Goal: Information Seeking & Learning: Check status

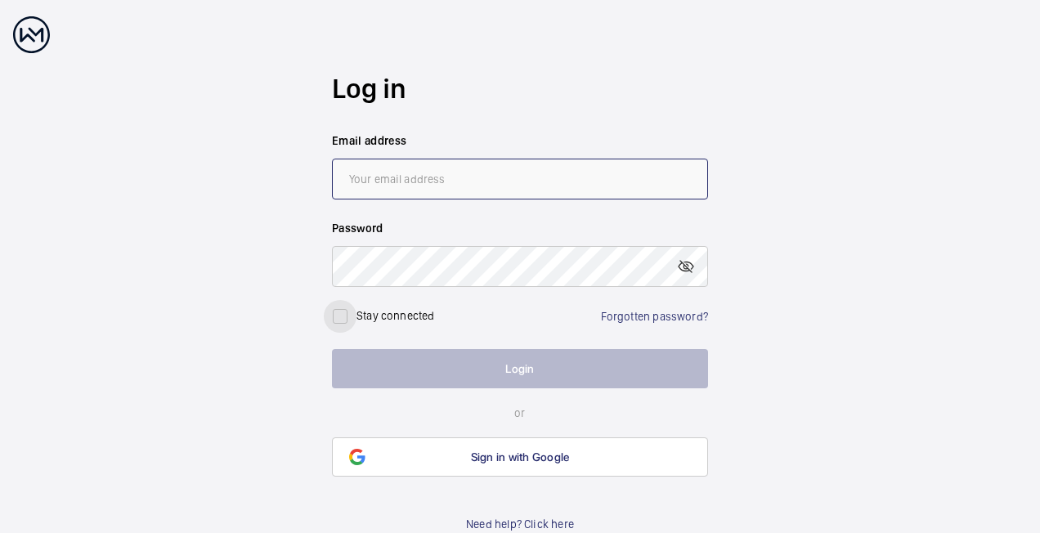
type input "[PERSON_NAME][EMAIL_ADDRESS][PERSON_NAME][DOMAIN_NAME]"
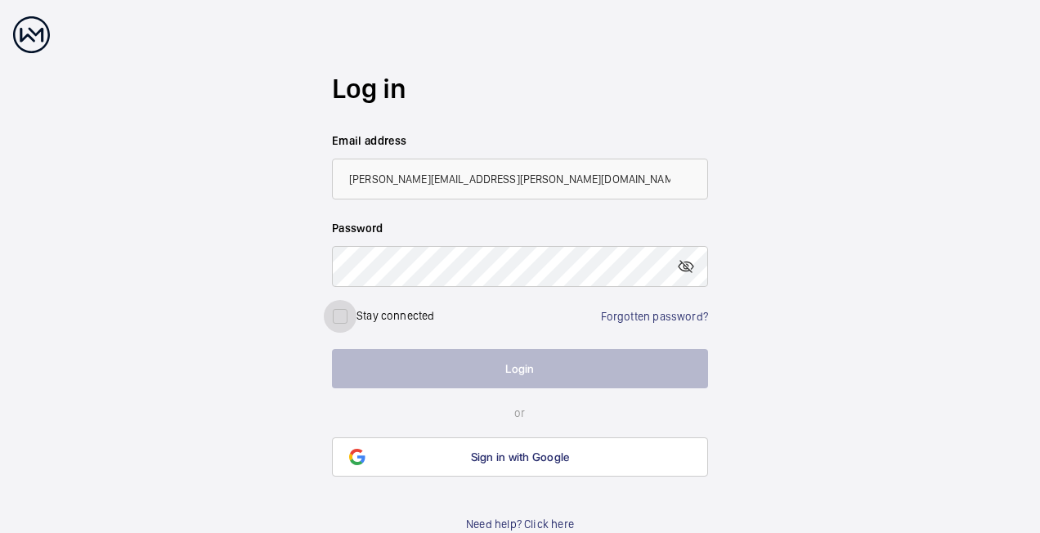
click at [352, 319] on input "checkbox" at bounding box center [340, 316] width 33 height 33
checkbox input "true"
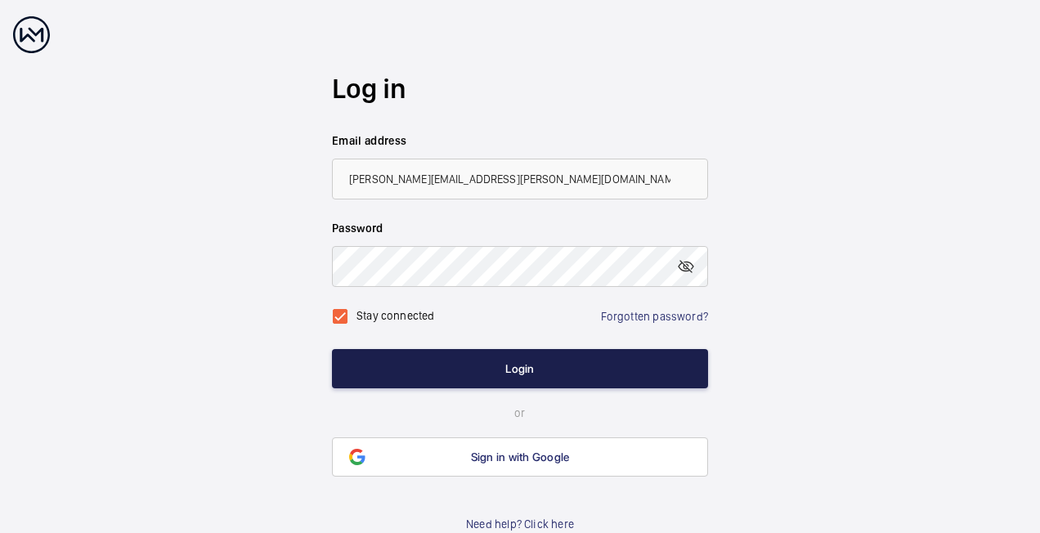
click at [532, 354] on button "Login" at bounding box center [520, 368] width 376 height 39
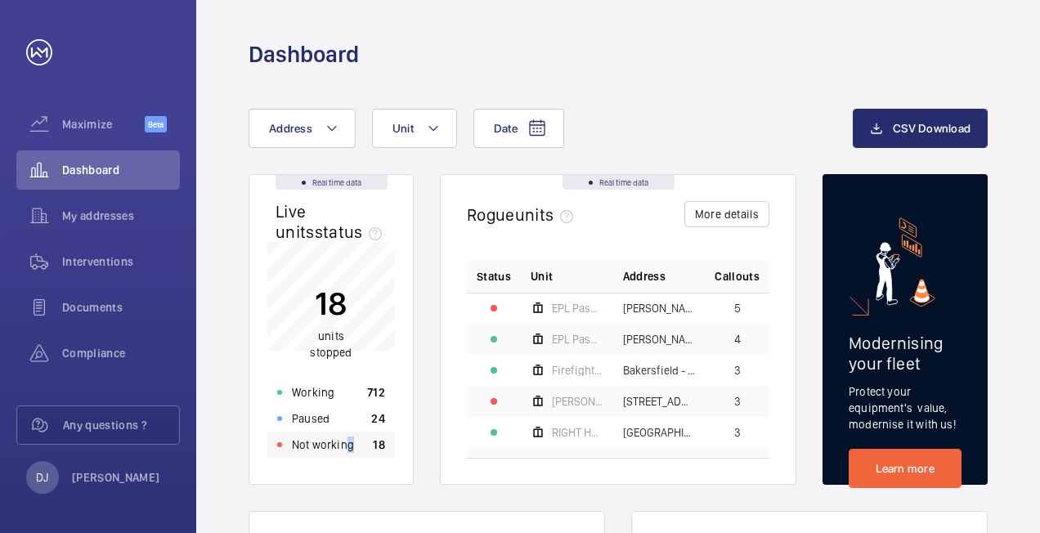
click at [348, 440] on p "Not working" at bounding box center [323, 445] width 62 height 16
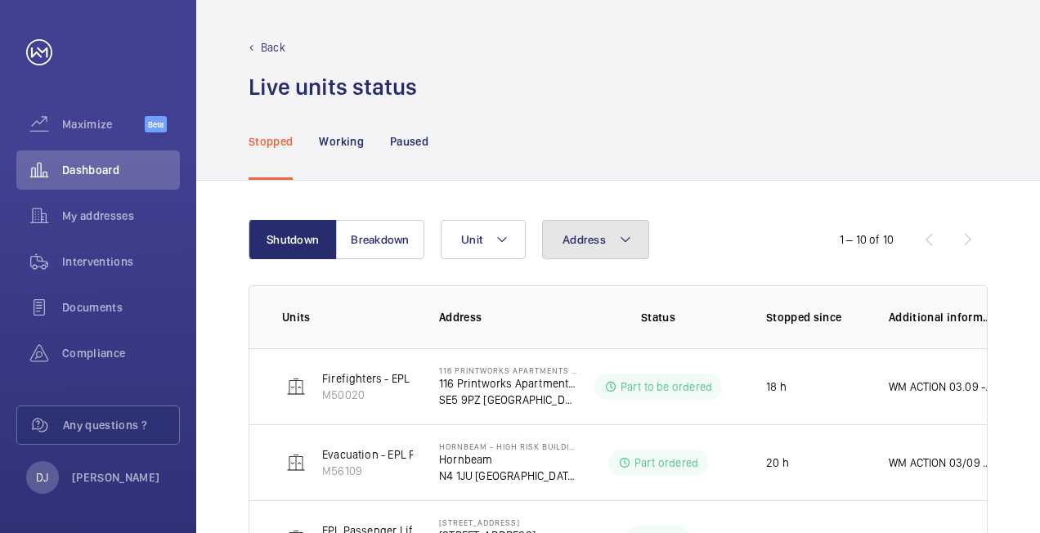
click at [604, 245] on span "Address" at bounding box center [584, 239] width 43 height 13
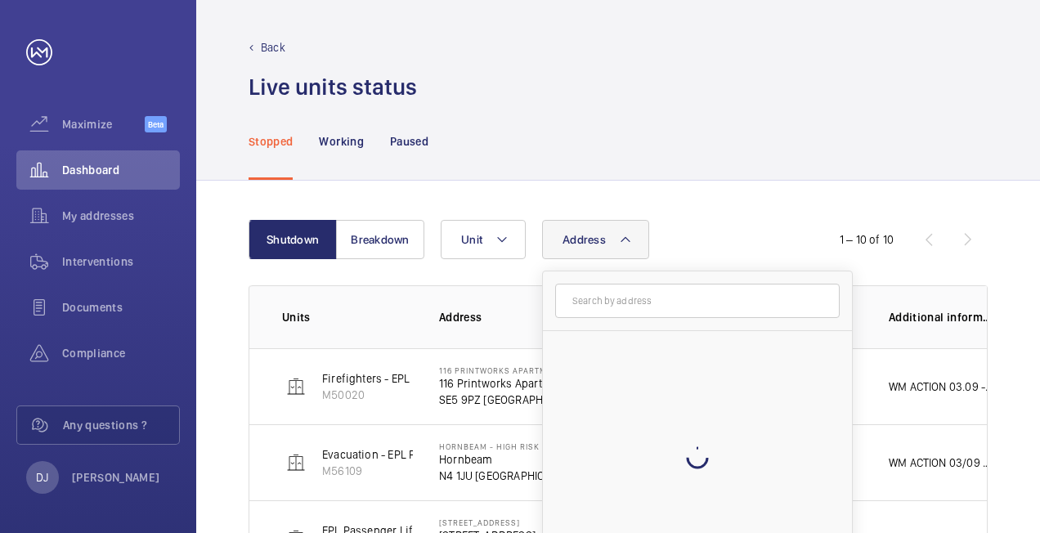
click at [602, 291] on input "text" at bounding box center [697, 301] width 285 height 34
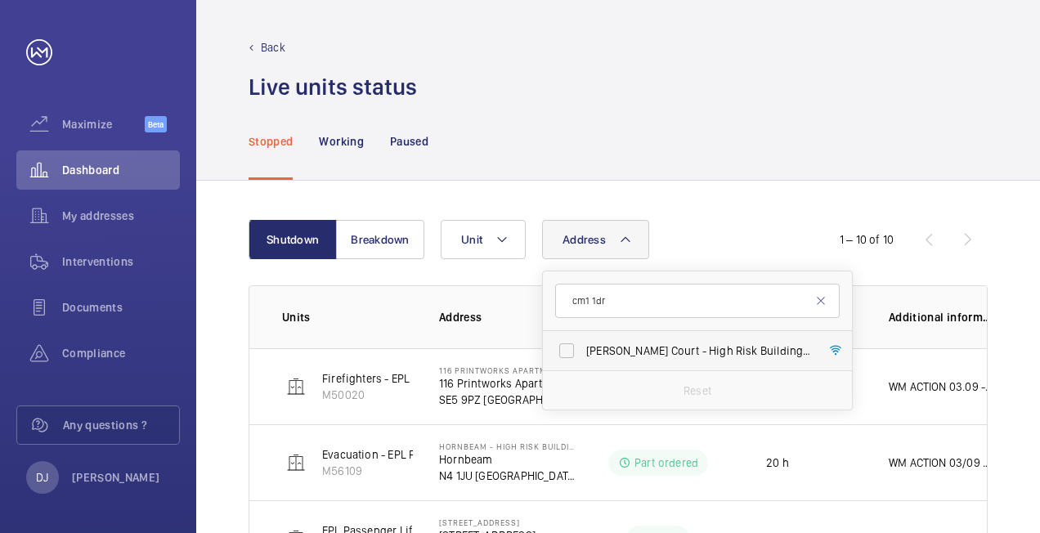
type input "cm1 1dr"
click at [641, 365] on label "[PERSON_NAME] Court - High [STREET_ADDRESS][PERSON_NAME]" at bounding box center [685, 350] width 285 height 39
click at [583, 365] on input "[PERSON_NAME] Court - High [STREET_ADDRESS][PERSON_NAME]" at bounding box center [566, 350] width 33 height 33
checkbox input "true"
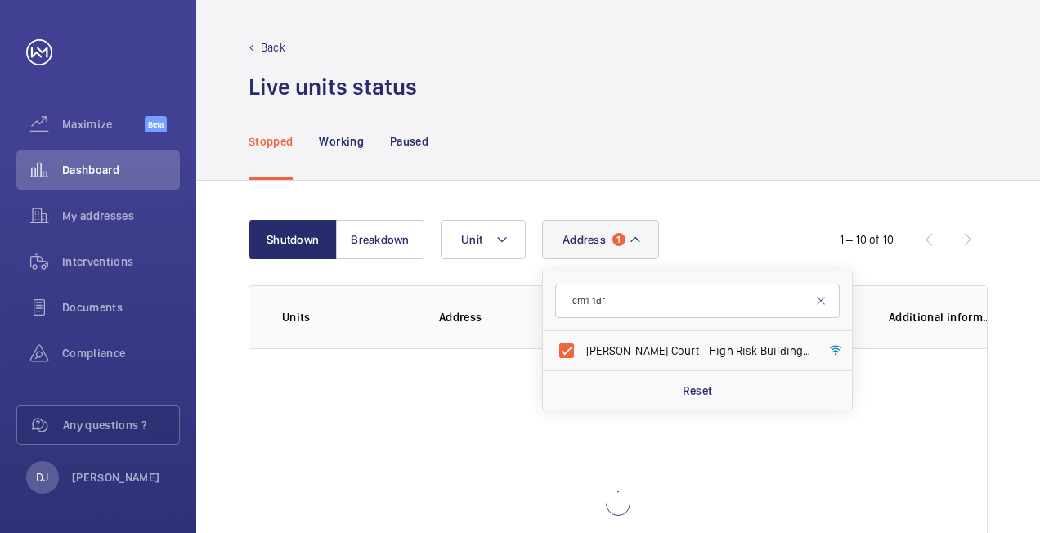
click at [762, 182] on div "Shutdown Breakdown Address 1 cm1 [STREET_ADDRESS][PERSON_NAME][PERSON_NAME] Res…" at bounding box center [618, 440] width 844 height 518
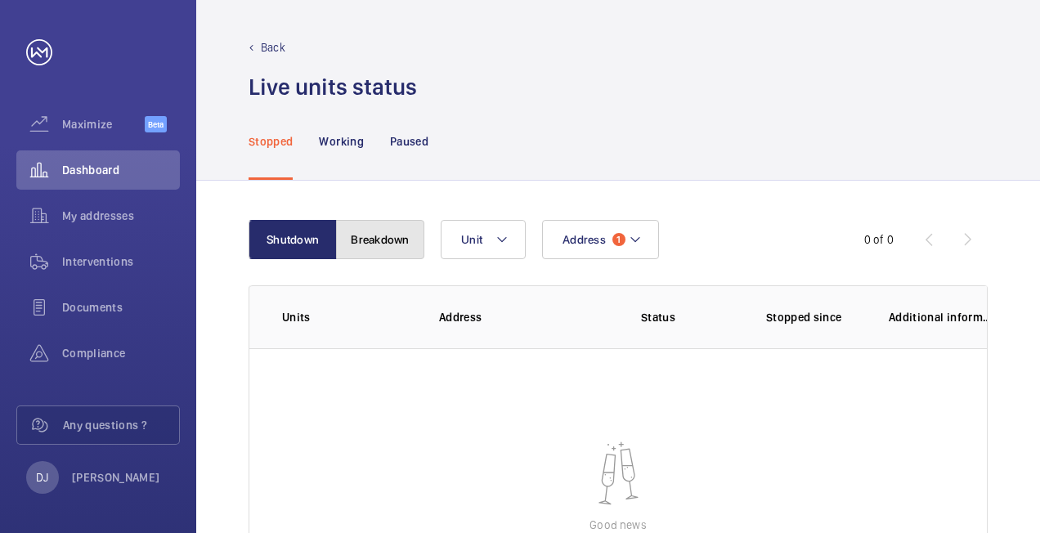
click at [359, 237] on button "Breakdown" at bounding box center [380, 239] width 88 height 39
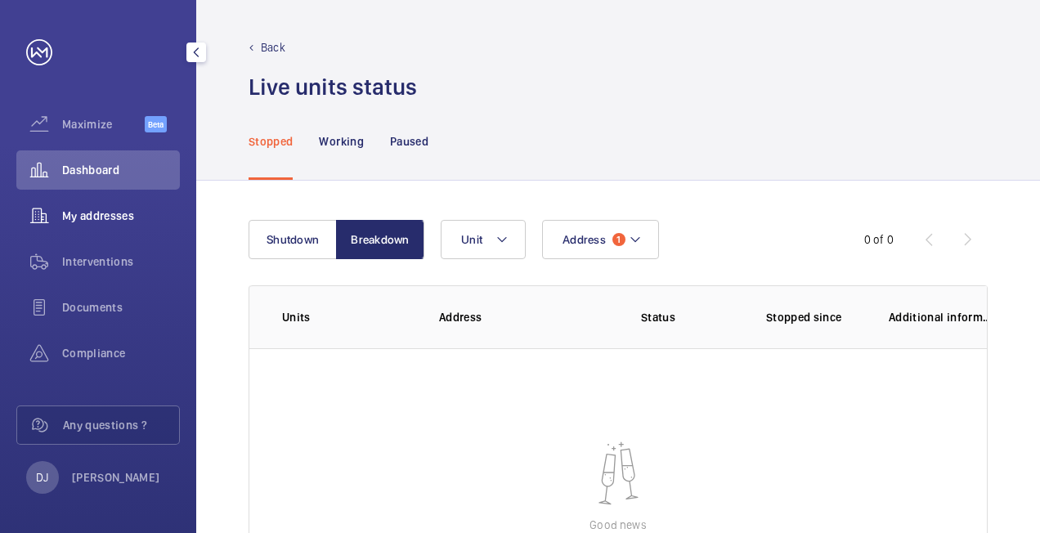
click at [132, 216] on span "My addresses" at bounding box center [121, 216] width 118 height 16
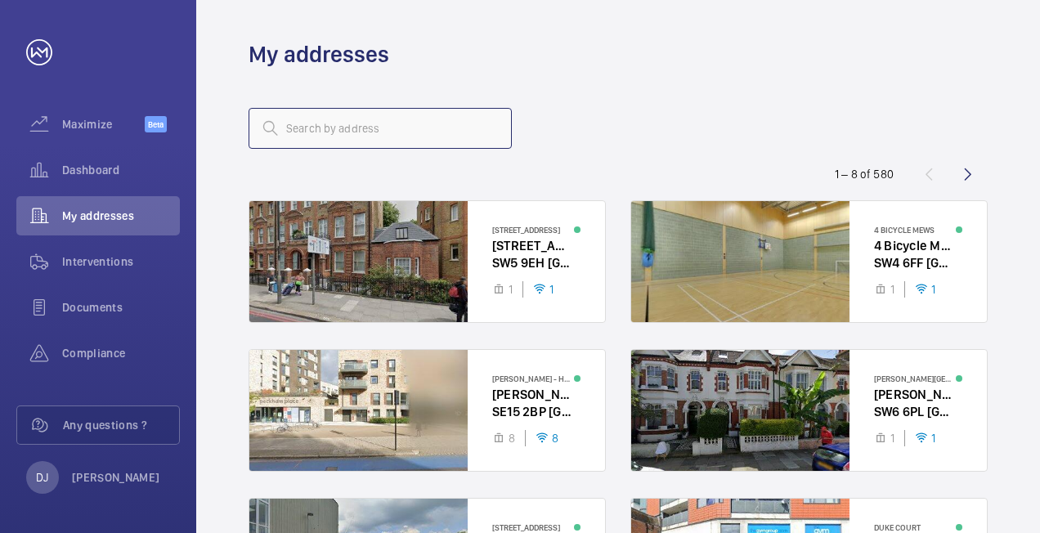
click at [384, 133] on input "text" at bounding box center [380, 128] width 263 height 41
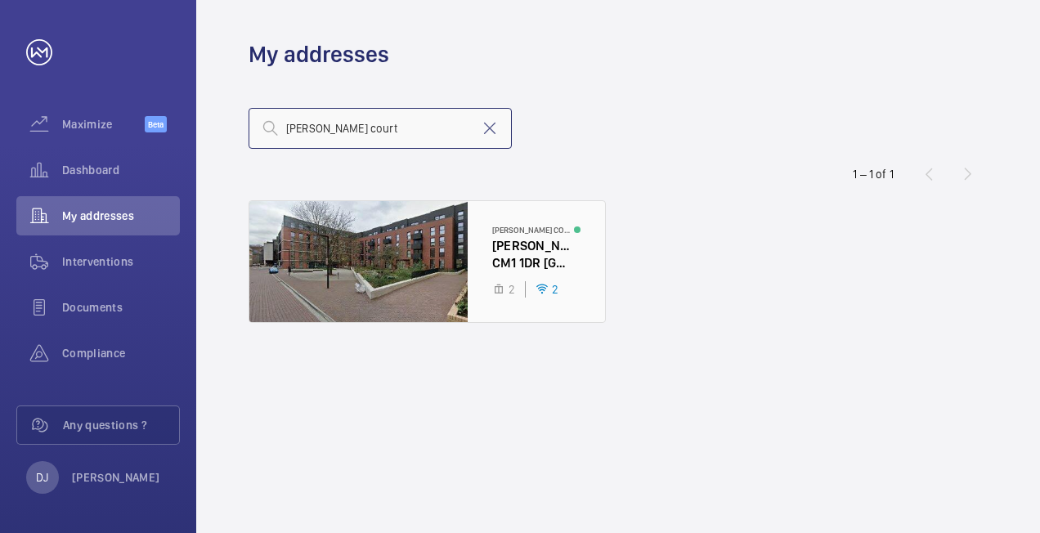
type input "[PERSON_NAME] court"
click at [486, 244] on div at bounding box center [427, 261] width 356 height 121
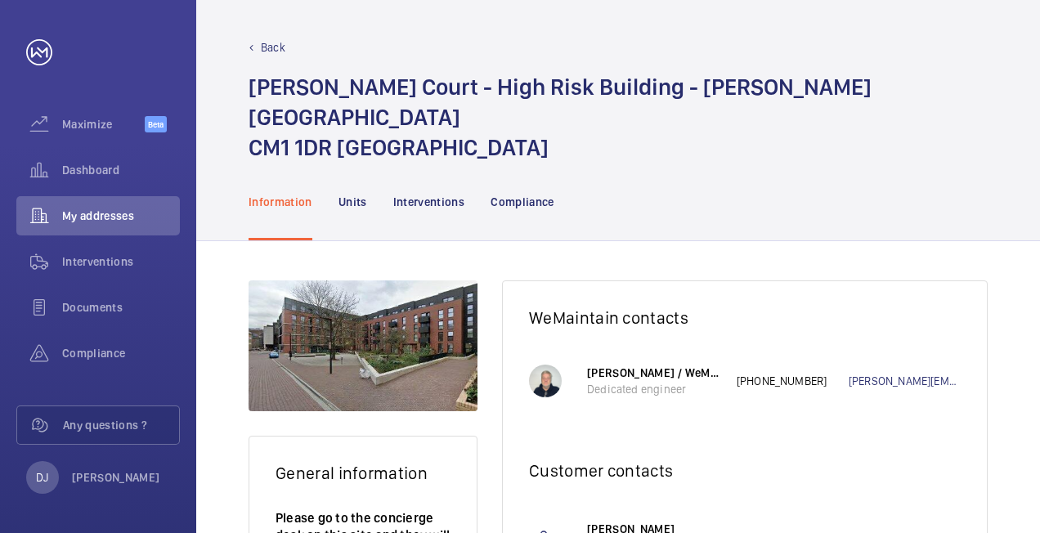
click at [335, 169] on nav "Information Units Interventions Compliance" at bounding box center [402, 202] width 306 height 78
click at [365, 194] on p "Units" at bounding box center [353, 202] width 29 height 16
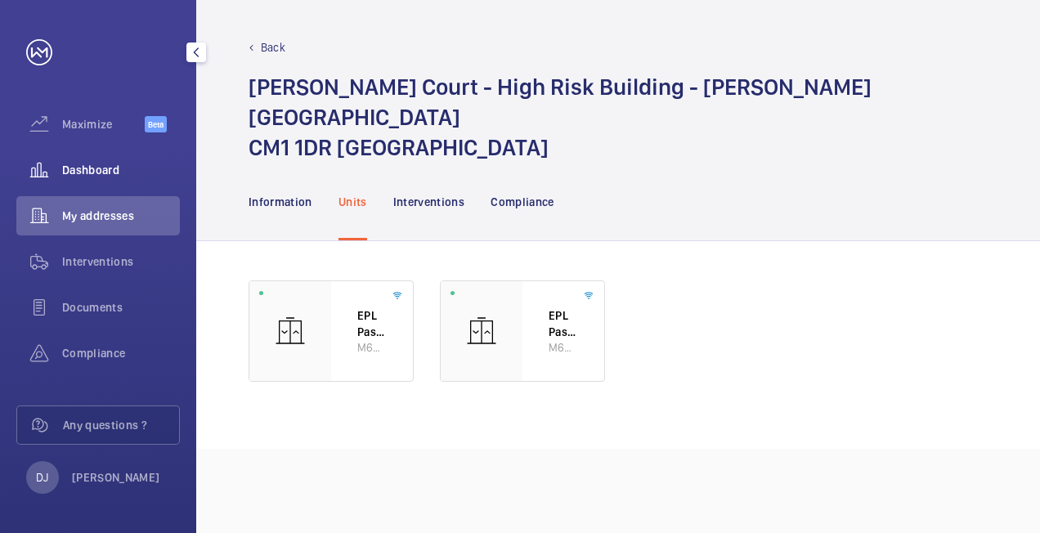
click at [114, 180] on div "Dashboard" at bounding box center [98, 169] width 164 height 39
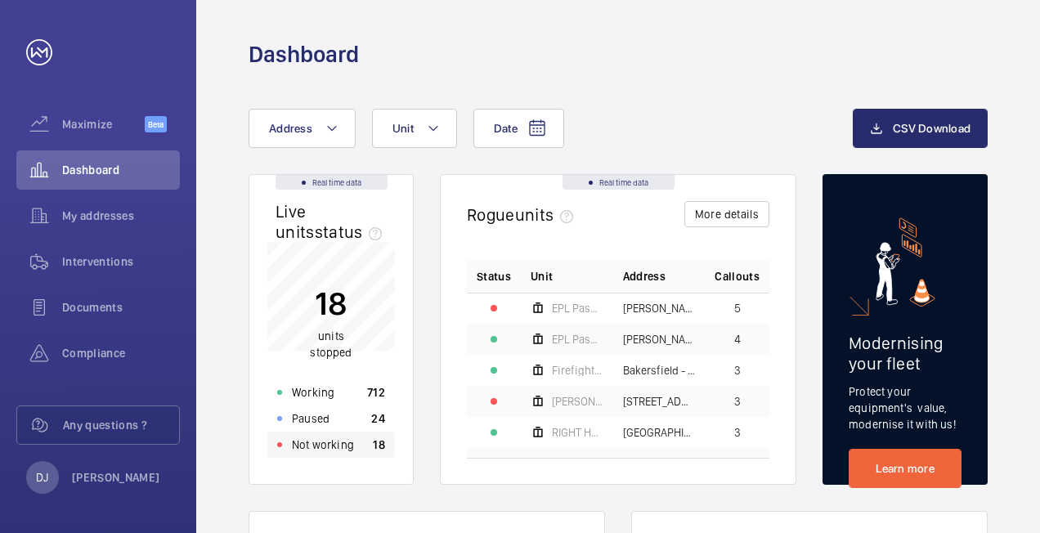
click at [354, 450] on div "Not working 18" at bounding box center [331, 445] width 128 height 26
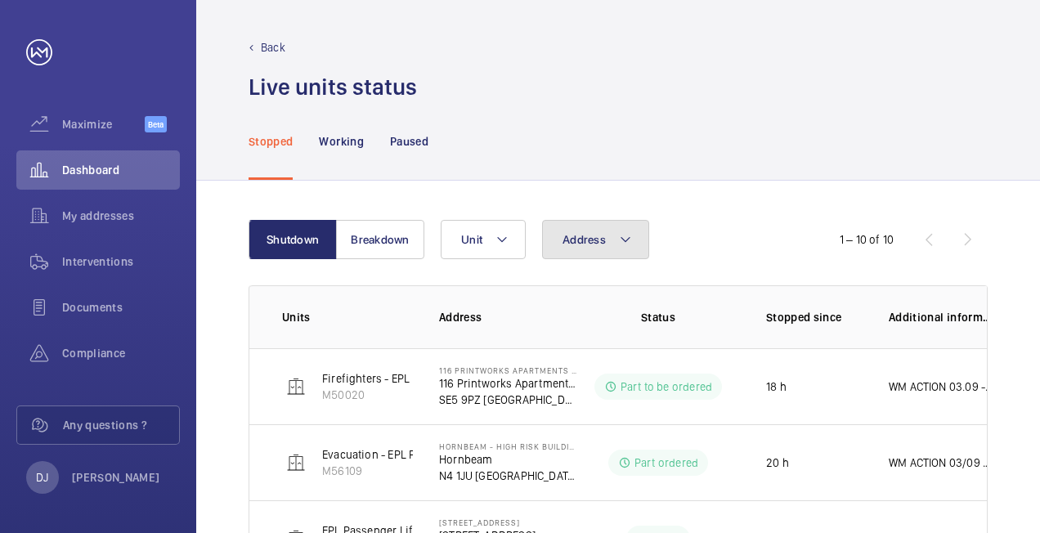
click at [572, 250] on button "Address" at bounding box center [595, 239] width 107 height 39
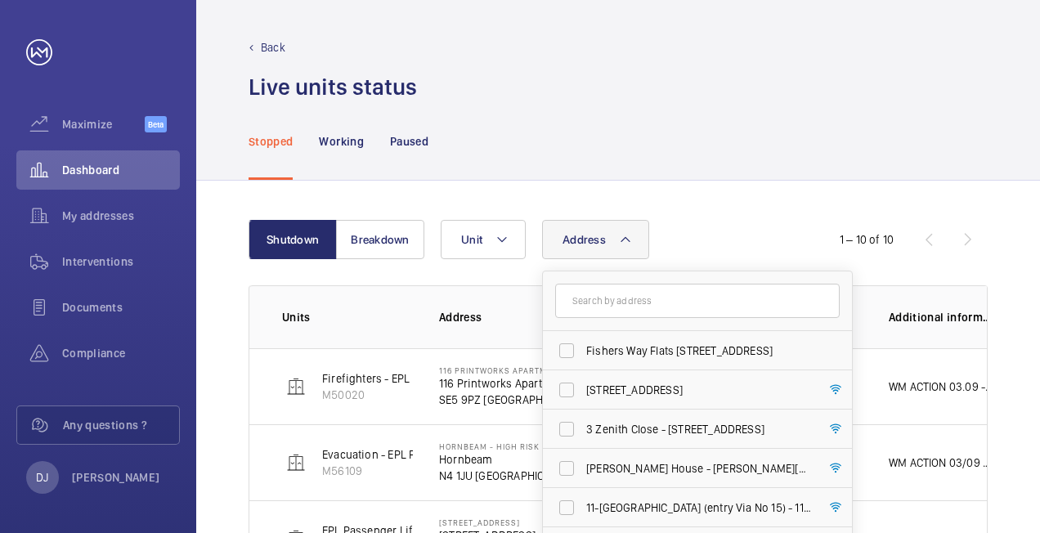
click at [606, 295] on input "text" at bounding box center [697, 301] width 285 height 34
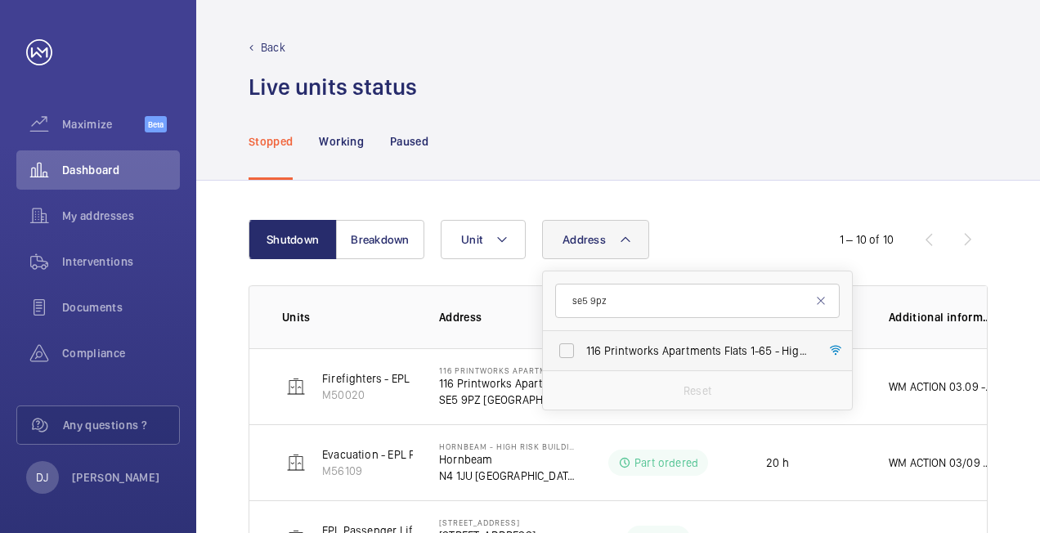
type input "se5 9pz"
drag, startPoint x: 651, startPoint y: 355, endPoint x: 681, endPoint y: 309, distance: 54.9
click at [651, 353] on span "116 Printworks Apartments Flats 1-65 - High Risk Building - 116 Printworks Apar…" at bounding box center [698, 351] width 225 height 16
click at [583, 353] on input "116 Printworks Apartments Flats 1-65 - High Risk Building - 116 Printworks Apar…" at bounding box center [566, 350] width 33 height 33
checkbox input "true"
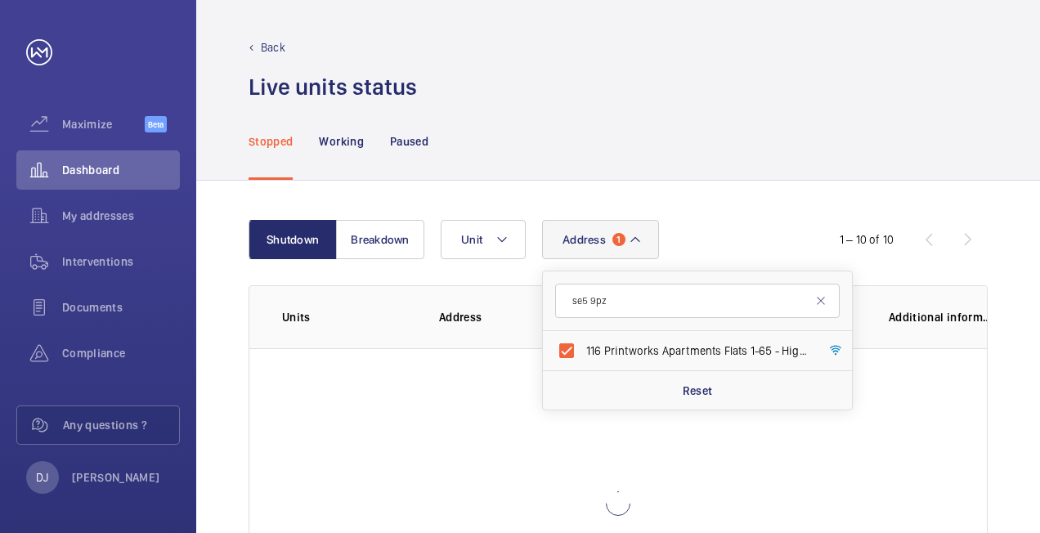
click at [726, 174] on div "Stopped Working Paused" at bounding box center [618, 141] width 739 height 78
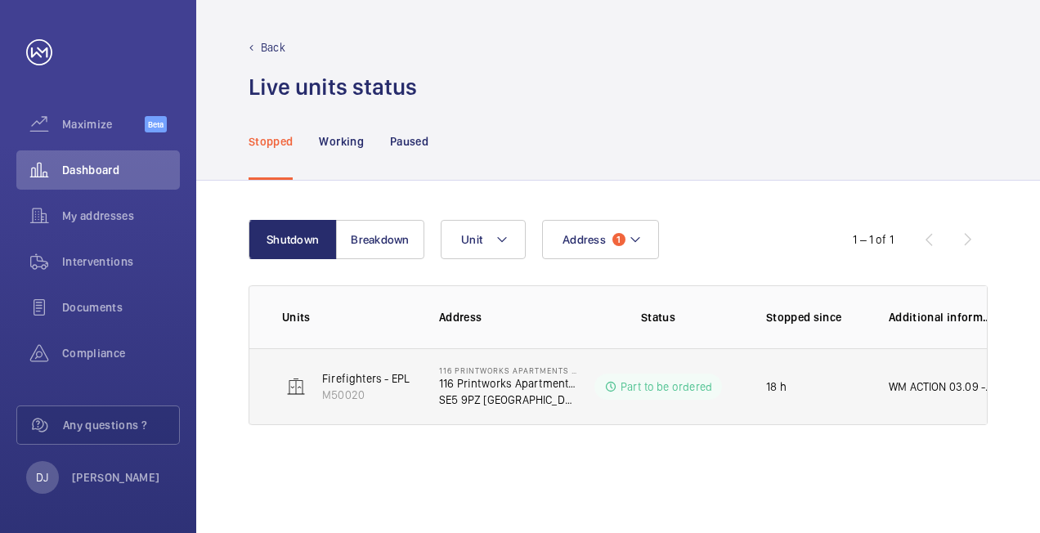
click at [911, 386] on p "WM ACTION 03.09 - Part required, supply chain currently sourcing." at bounding box center [941, 387] width 105 height 16
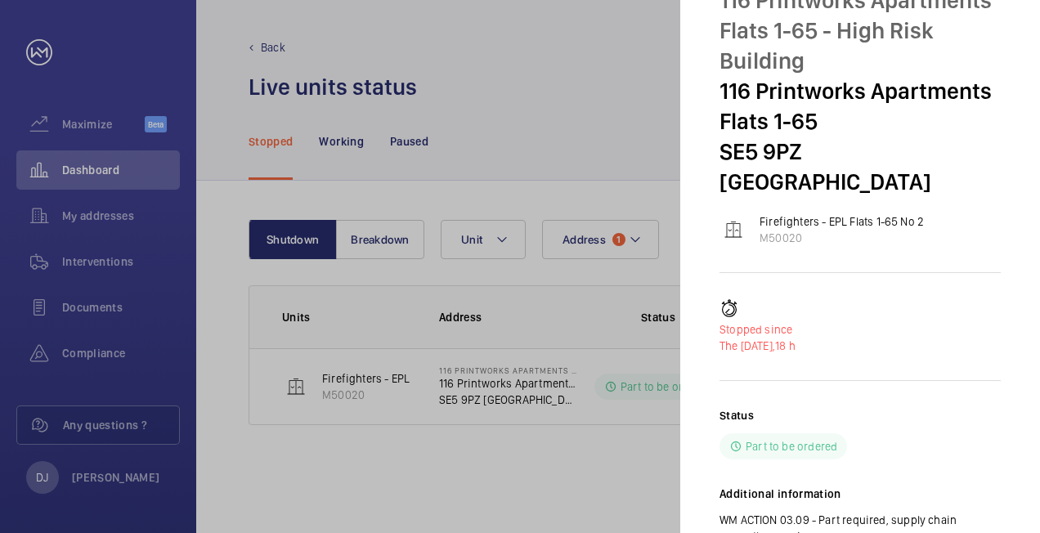
scroll to position [124, 0]
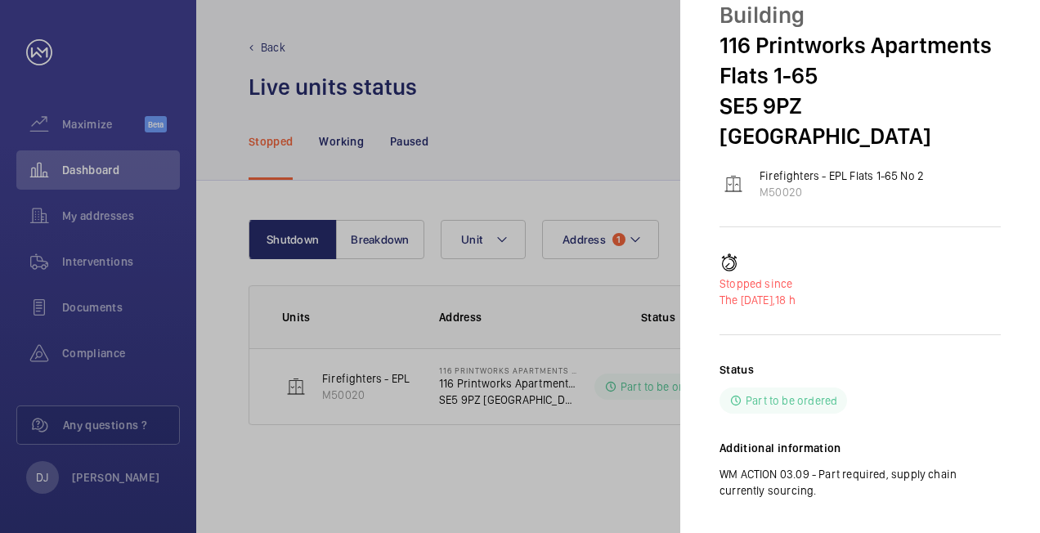
drag, startPoint x: 711, startPoint y: 45, endPoint x: 842, endPoint y: 460, distance: 434.8
click at [842, 460] on mat-sidenav "Stopped unit 116 Printworks Apartments Flats 1-65 - High Risk Building 116 Prin…" at bounding box center [860, 266] width 360 height 533
copy div "Stopped unit 116 Printworks Apartments Flats 1-65 - High Risk Building 116 Prin…"
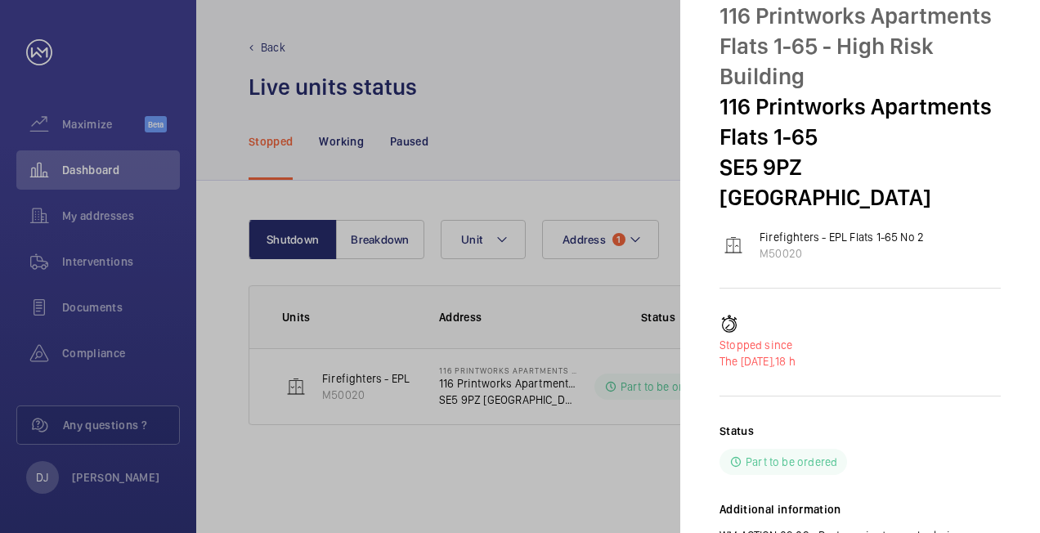
scroll to position [0, 0]
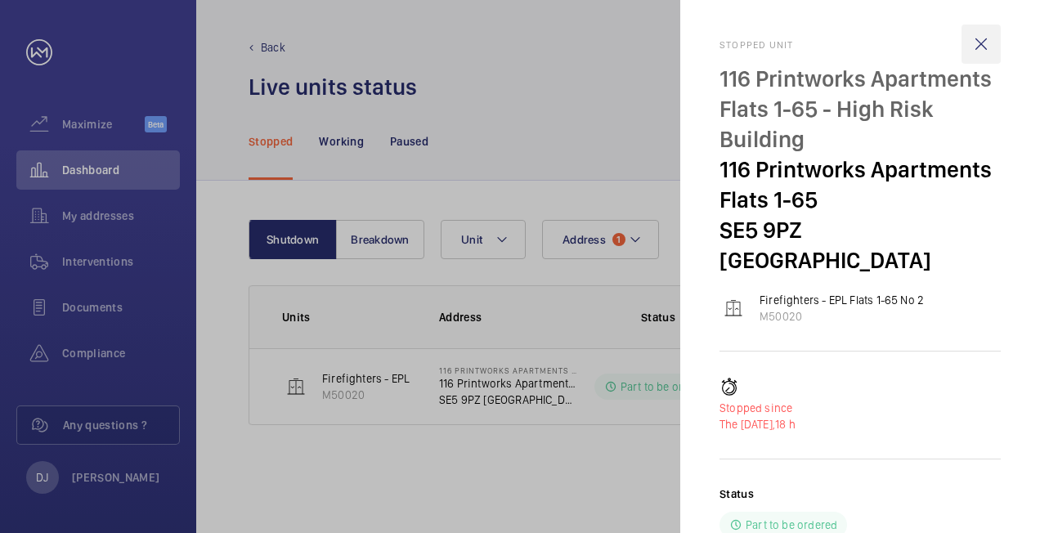
click at [984, 41] on wm-front-icon-button at bounding box center [981, 44] width 39 height 39
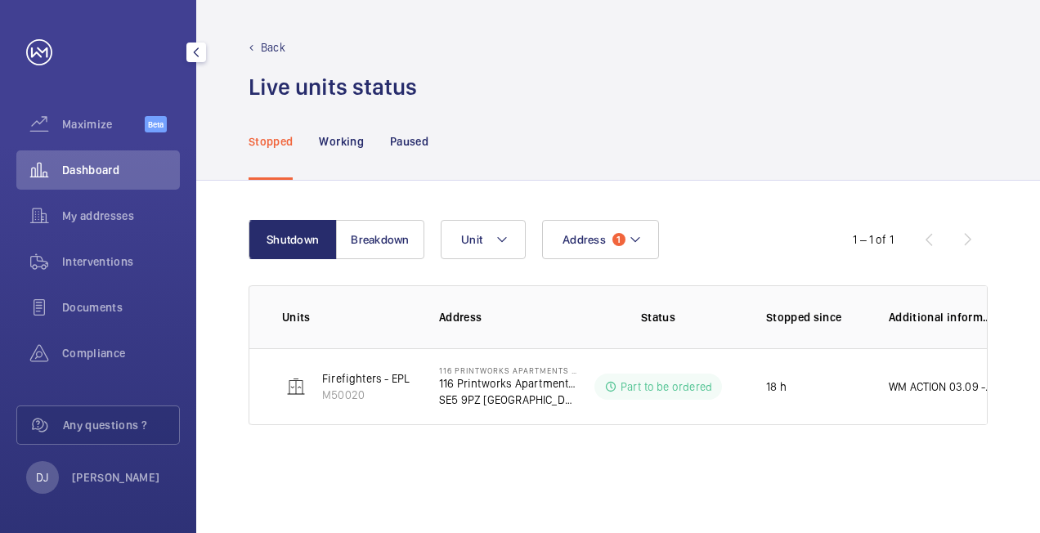
click at [102, 170] on span "Dashboard" at bounding box center [121, 170] width 118 height 16
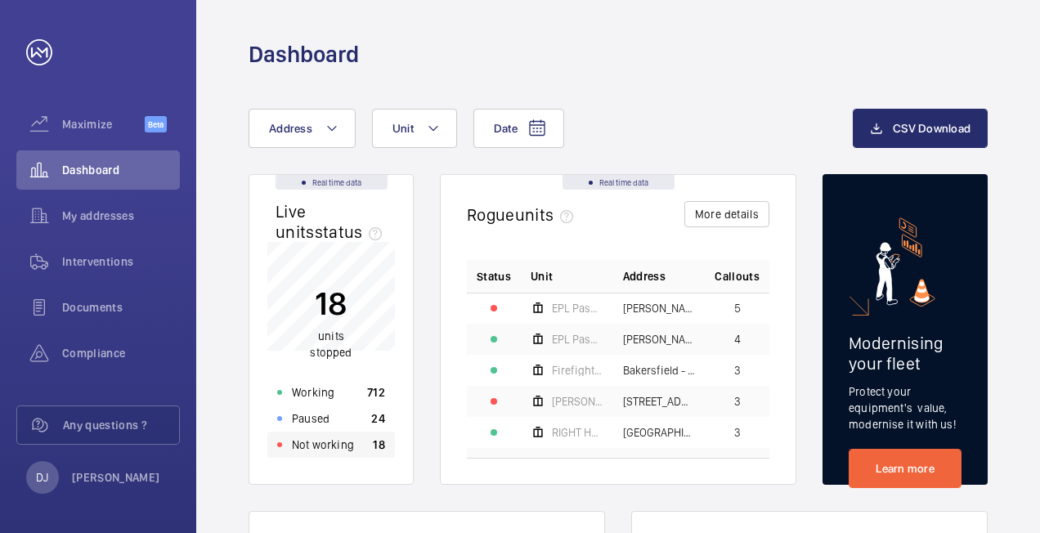
click at [370, 451] on div "Not working 18" at bounding box center [331, 445] width 128 height 26
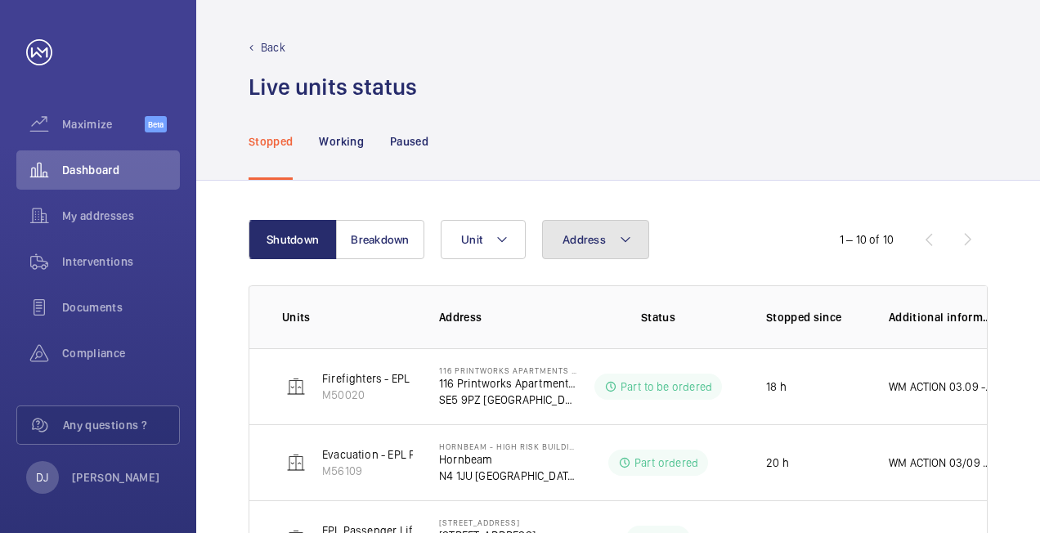
click at [590, 243] on span "Address" at bounding box center [584, 239] width 43 height 13
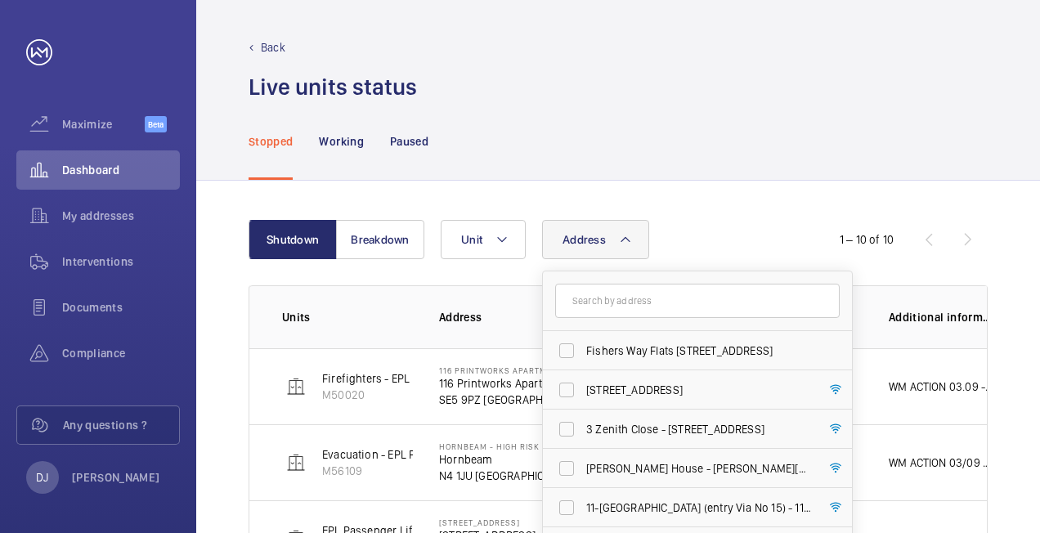
click at [622, 301] on input "text" at bounding box center [697, 301] width 285 height 34
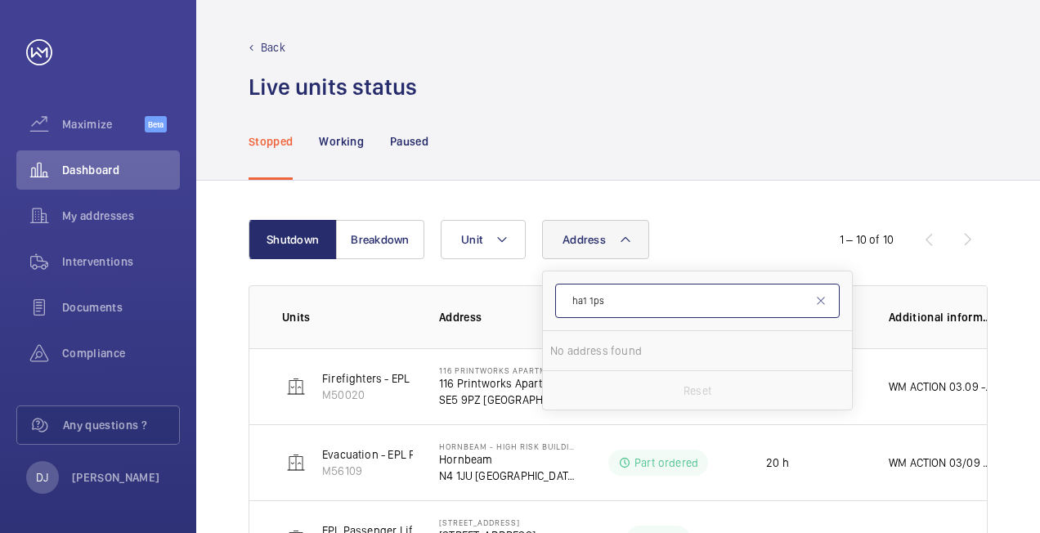
drag, startPoint x: 649, startPoint y: 295, endPoint x: 550, endPoint y: 294, distance: 99.8
click at [555, 296] on input "ha1 1ps" at bounding box center [697, 301] width 285 height 34
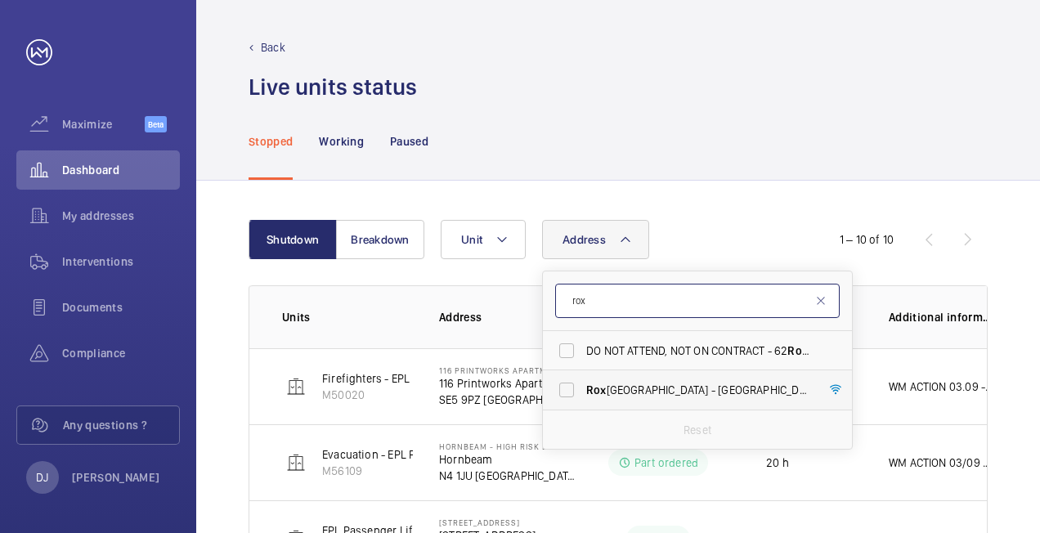
type input "rox"
click at [643, 388] on span "[GEOGRAPHIC_DATA] - High [STREET_ADDRESS]" at bounding box center [698, 390] width 225 height 16
click at [583, 388] on input "[GEOGRAPHIC_DATA] - High [STREET_ADDRESS]" at bounding box center [566, 390] width 33 height 33
checkbox input "true"
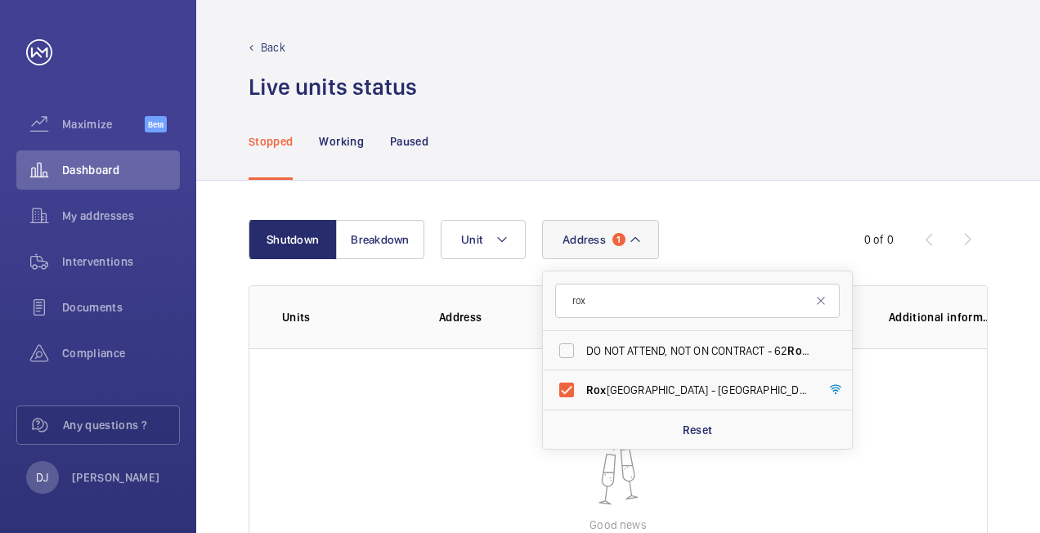
click at [756, 136] on div "Stopped Working Paused" at bounding box center [618, 141] width 739 height 78
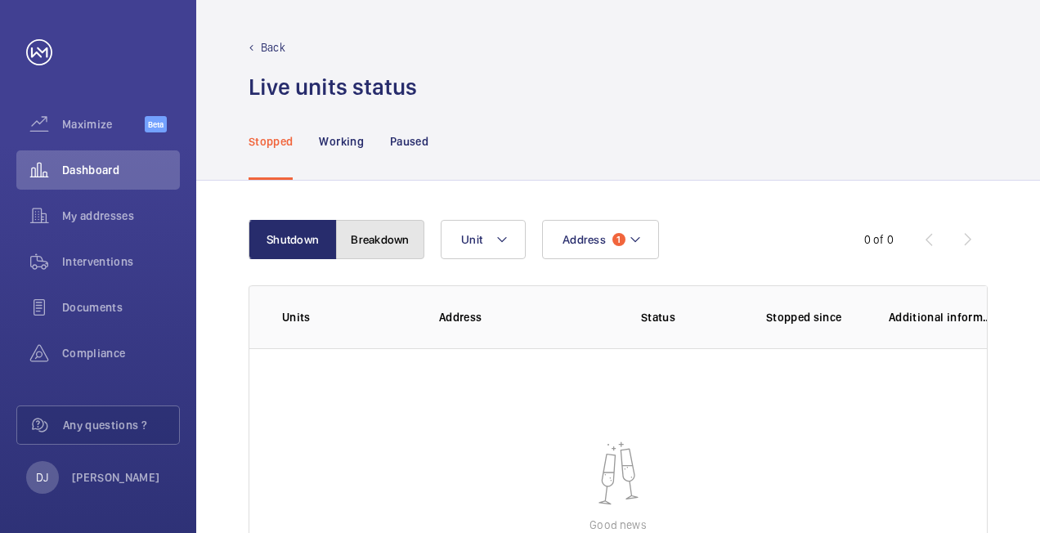
click at [396, 244] on button "Breakdown" at bounding box center [380, 239] width 88 height 39
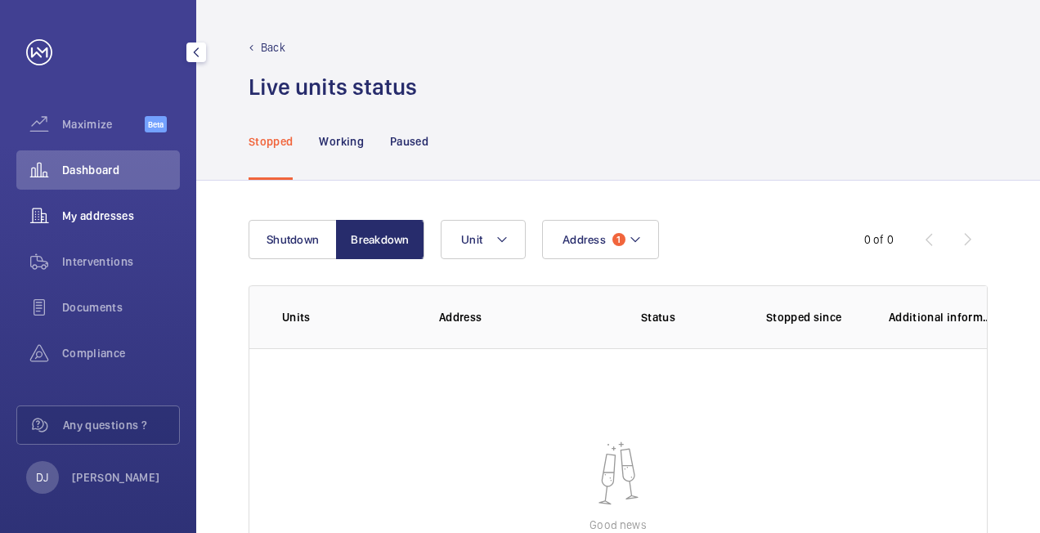
click at [119, 219] on span "My addresses" at bounding box center [121, 216] width 118 height 16
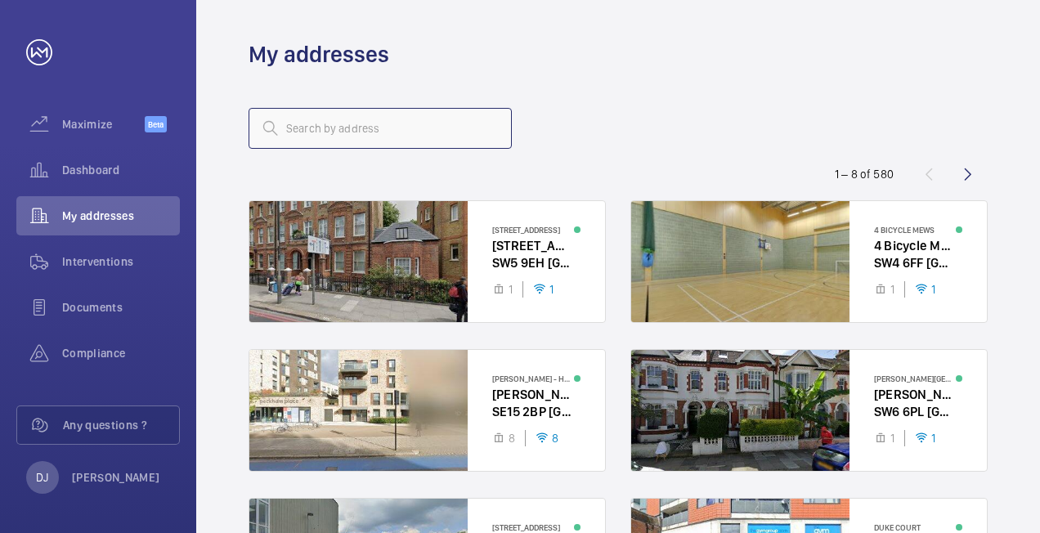
click at [440, 126] on input "text" at bounding box center [380, 128] width 263 height 41
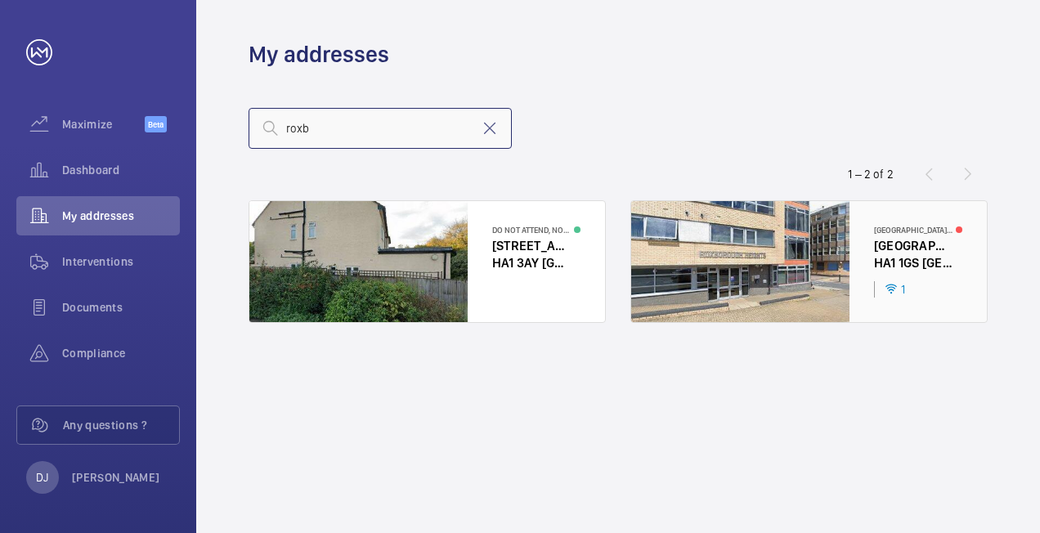
type input "roxb"
click at [876, 263] on div at bounding box center [809, 261] width 356 height 121
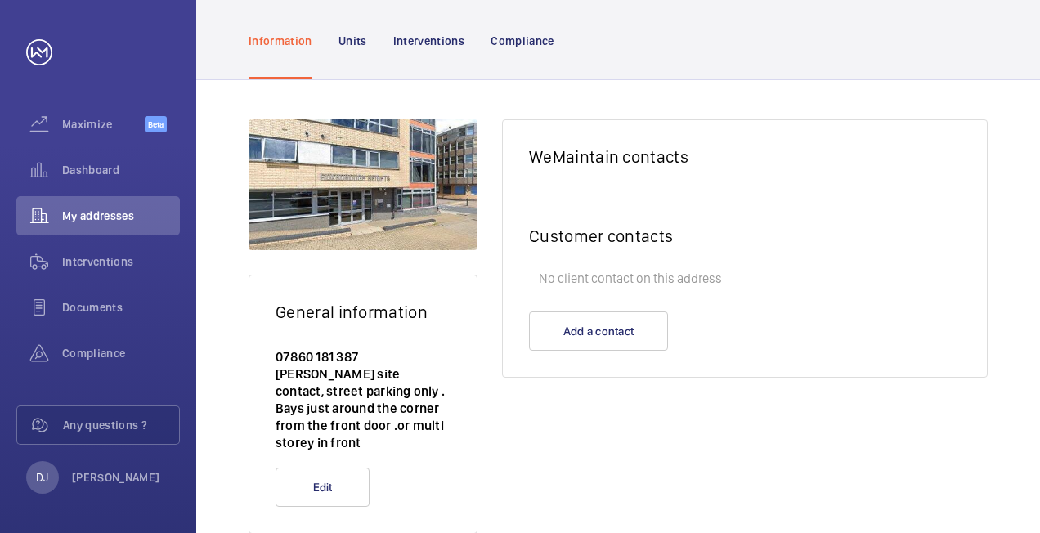
scroll to position [72, 0]
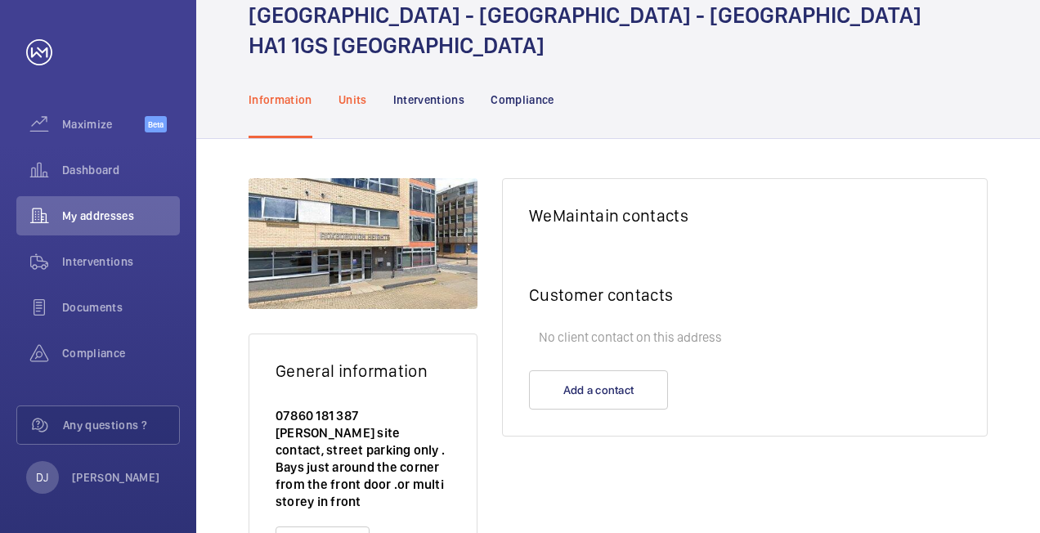
click at [352, 110] on div "Units" at bounding box center [353, 100] width 29 height 78
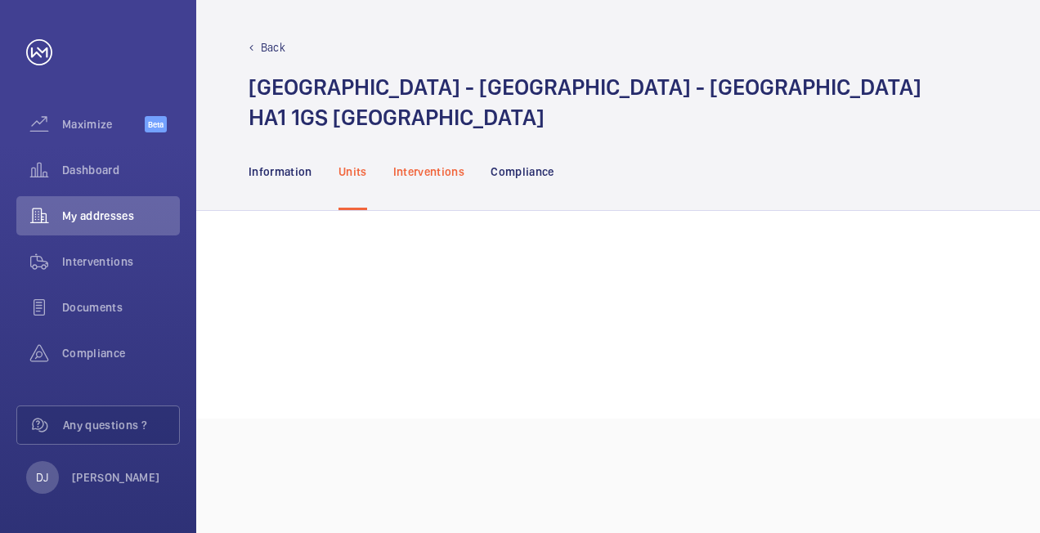
click at [427, 171] on p "Interventions" at bounding box center [429, 172] width 72 height 16
